Goal: Task Accomplishment & Management: Use online tool/utility

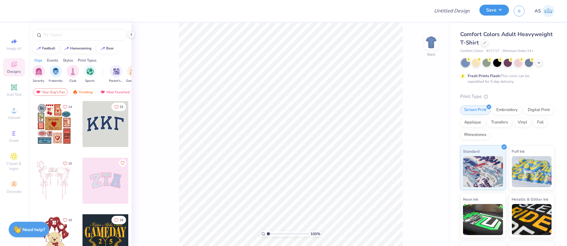
click at [499, 8] on button "Save" at bounding box center [495, 10] width 30 height 11
click at [489, 45] on div at bounding box center [485, 42] width 7 height 7
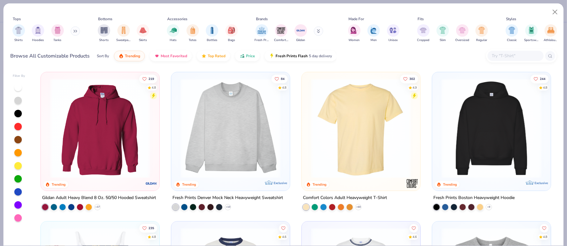
click at [504, 55] on input "text" at bounding box center [516, 55] width 48 height 7
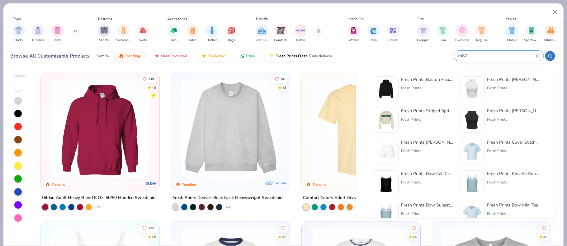
type input "fp87"
click at [408, 79] on div "Fresh Prints Boston Heavyweight Hoodie" at bounding box center [427, 79] width 52 height 7
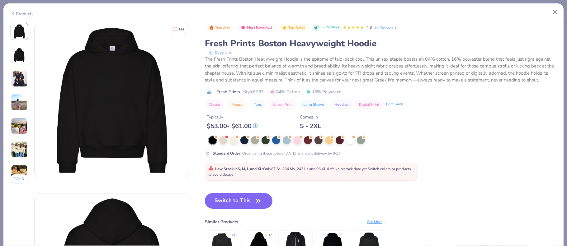
click at [238, 202] on button "Switch to This" at bounding box center [239, 201] width 68 height 16
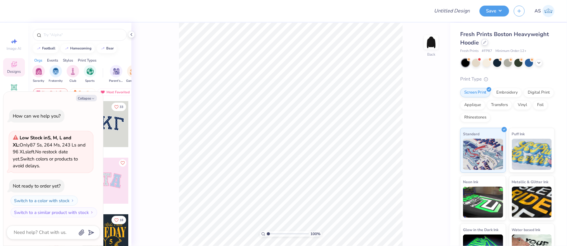
click at [485, 41] on icon at bounding box center [485, 42] width 3 height 3
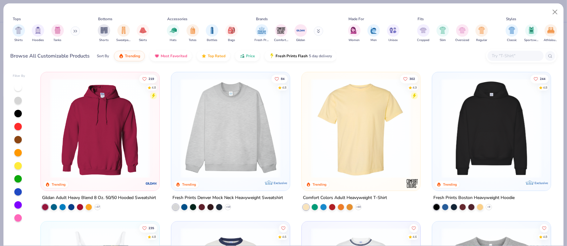
click at [486, 121] on img at bounding box center [492, 129] width 106 height 100
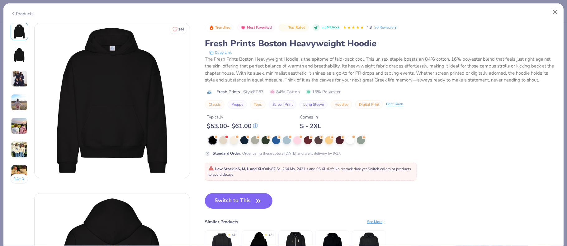
type textarea "x"
